Goal: Use online tool/utility: Use online tool/utility

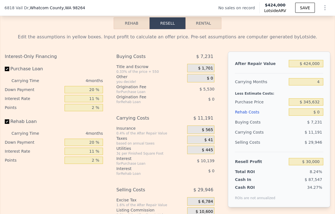
scroll to position [794, 0]
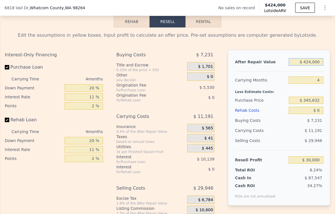
drag, startPoint x: 306, startPoint y: 71, endPoint x: 303, endPoint y: 71, distance: 3.4
click at [303, 66] on input "$ 424,000" at bounding box center [305, 61] width 34 height 7
type input "$ 43,000"
type input "-$ 324,077"
type input "$ 430,000"
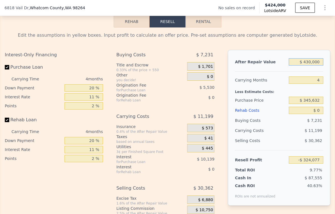
type input "$ 35,576"
type input "$ 430,000"
click at [309, 104] on input "$ 345,632" at bounding box center [305, 100] width 34 height 7
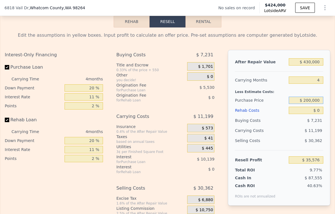
type input "$ 200,000"
click at [306, 114] on input "$ 0" at bounding box center [305, 110] width 34 height 7
type input "$ 188,295"
drag, startPoint x: 316, startPoint y: 118, endPoint x: 309, endPoint y: 118, distance: 7.6
click at [309, 114] on input "$ 0" at bounding box center [305, 110] width 34 height 7
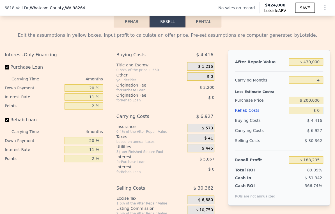
type input "$ 6"
type input "$ 188,289"
type input "$ 600"
type input "$ 187,669"
type input "$ 6,000"
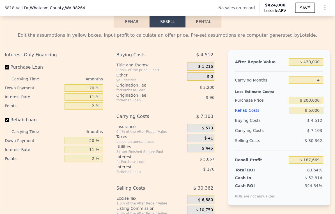
type input "$ 182,023"
type input "$ 60,000"
type input "$ 125,575"
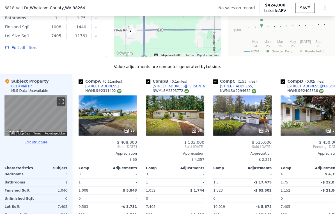
scroll to position [507, 0]
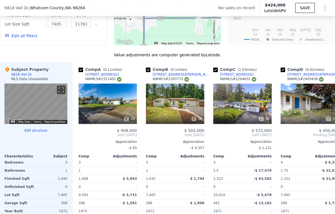
type input "$ 60,000"
type input "$ 424,000"
type input "$ 0"
type input "$ 30,000"
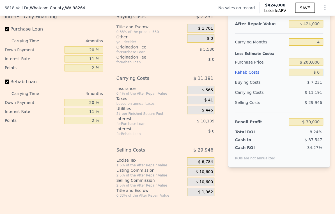
scroll to position [694, 0]
